Goal: Task Accomplishment & Management: Manage account settings

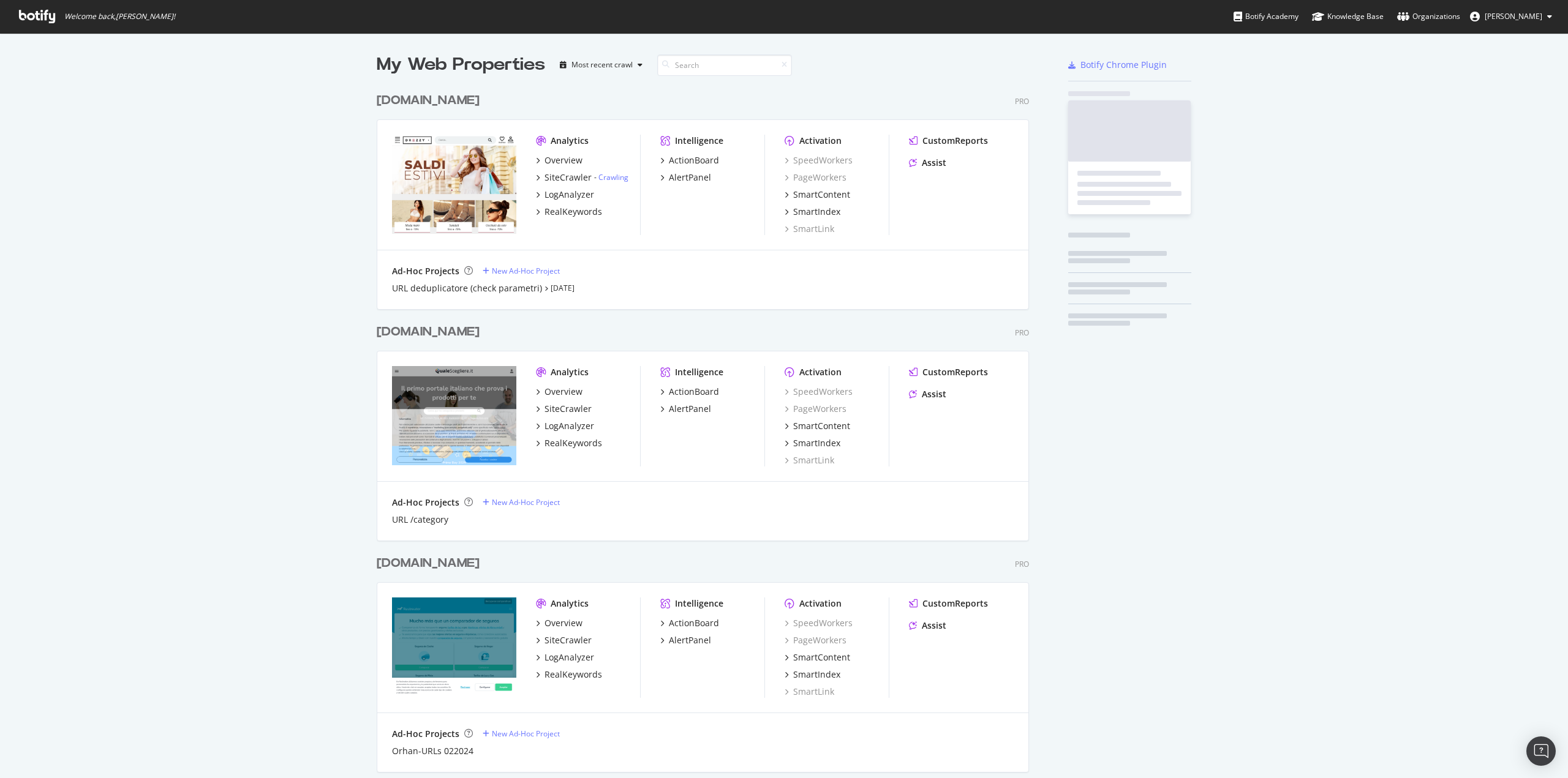
scroll to position [2265, 653]
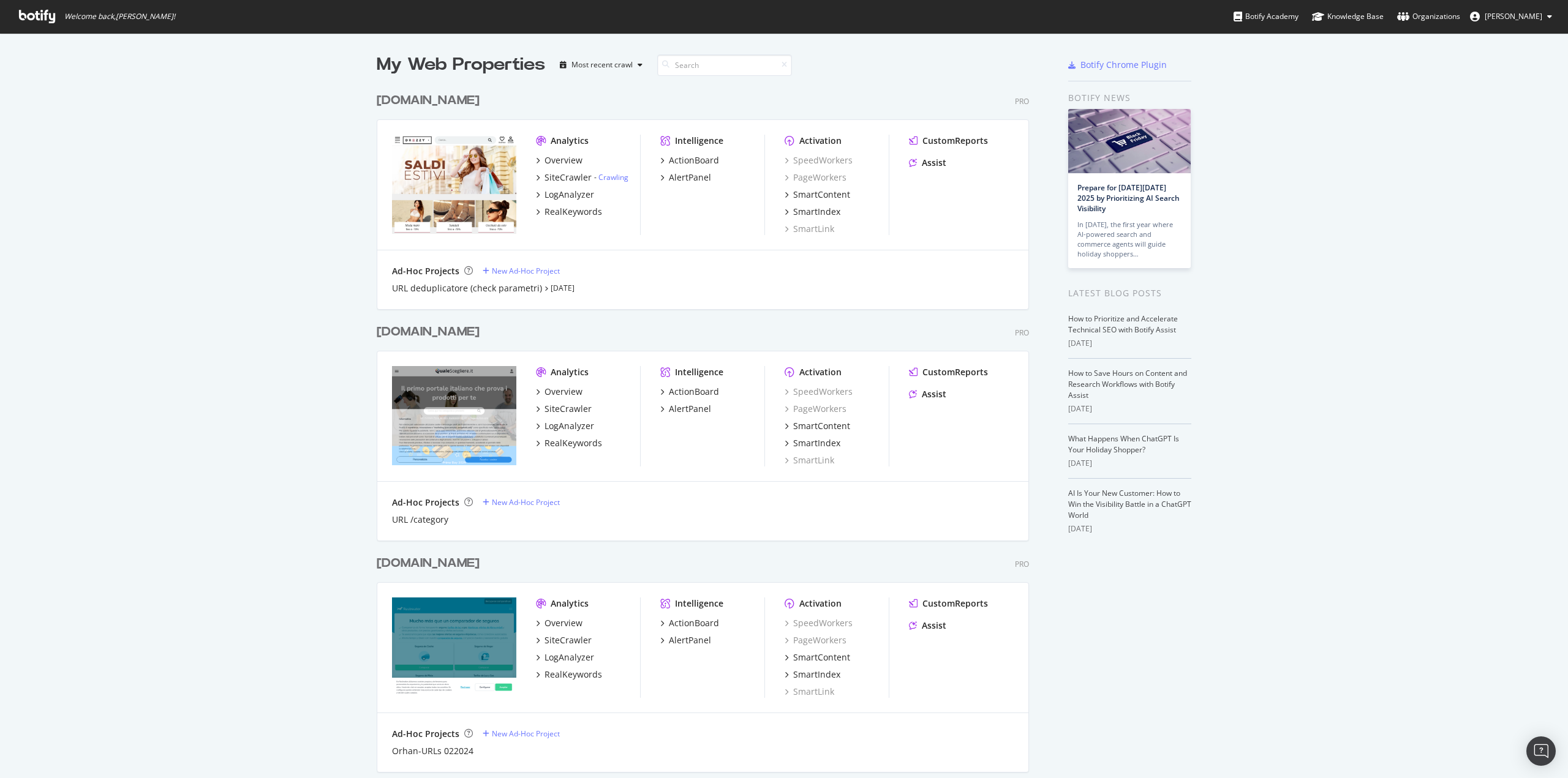
click at [1518, 15] on span "[PERSON_NAME]" at bounding box center [1513, 16] width 57 height 10
click at [1508, 95] on div "MOL" at bounding box center [1503, 96] width 117 height 19
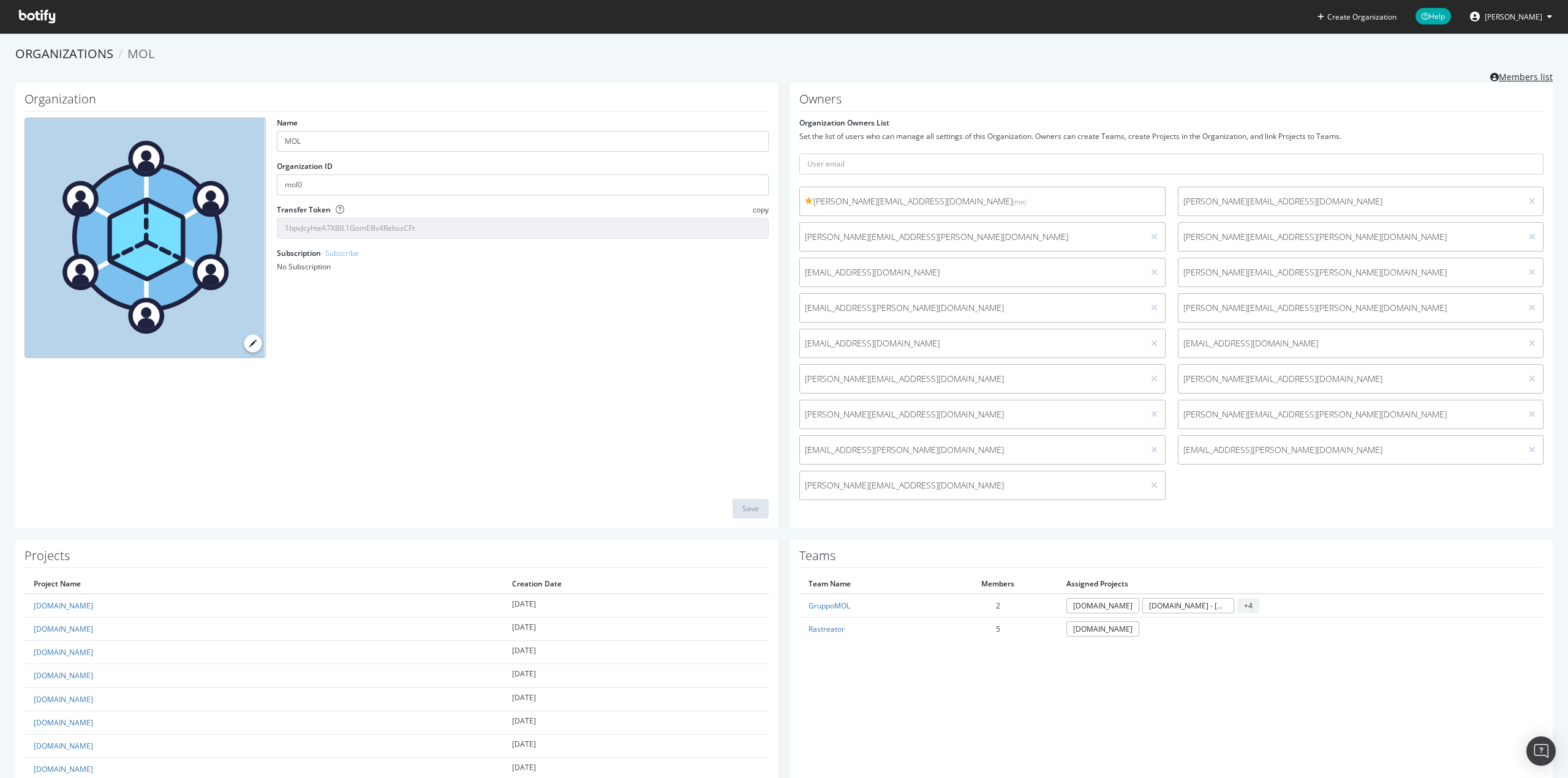
click at [1511, 77] on link "Members list" at bounding box center [1521, 75] width 62 height 15
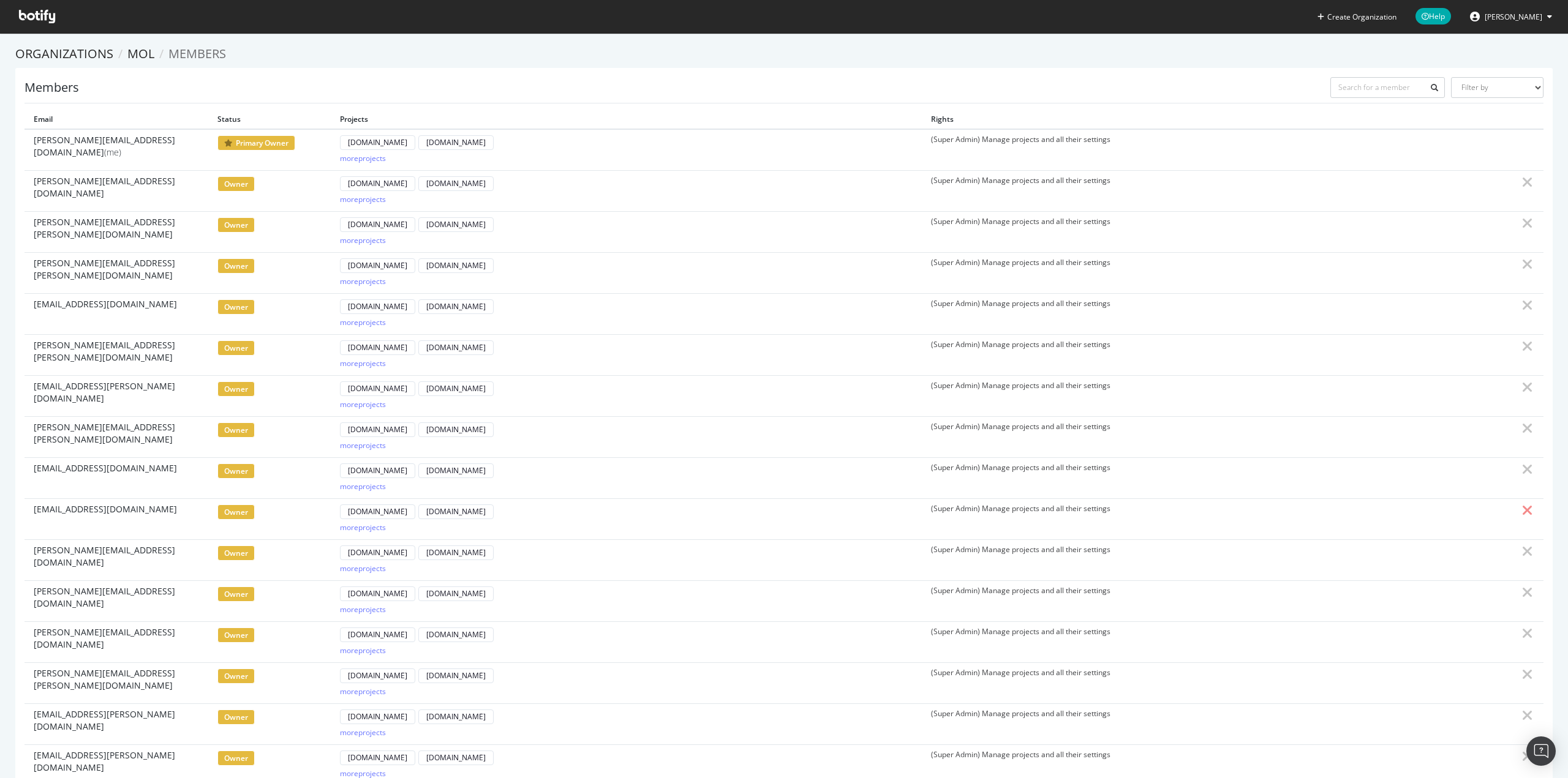
click at [1523, 511] on icon at bounding box center [1528, 511] width 11 height 15
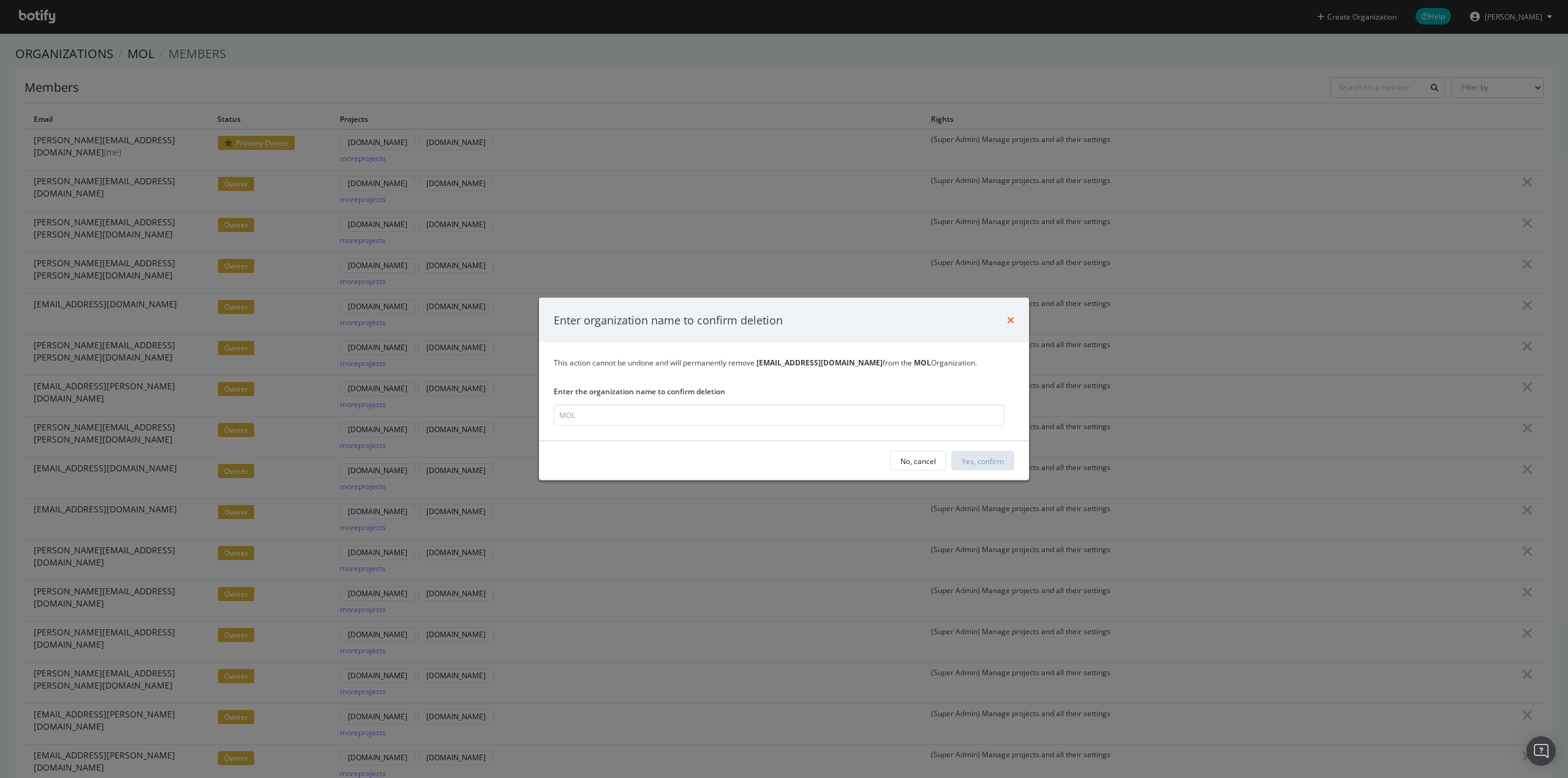
click at [1009, 321] on icon "times" at bounding box center [1011, 320] width 7 height 10
